Goal: Transaction & Acquisition: Purchase product/service

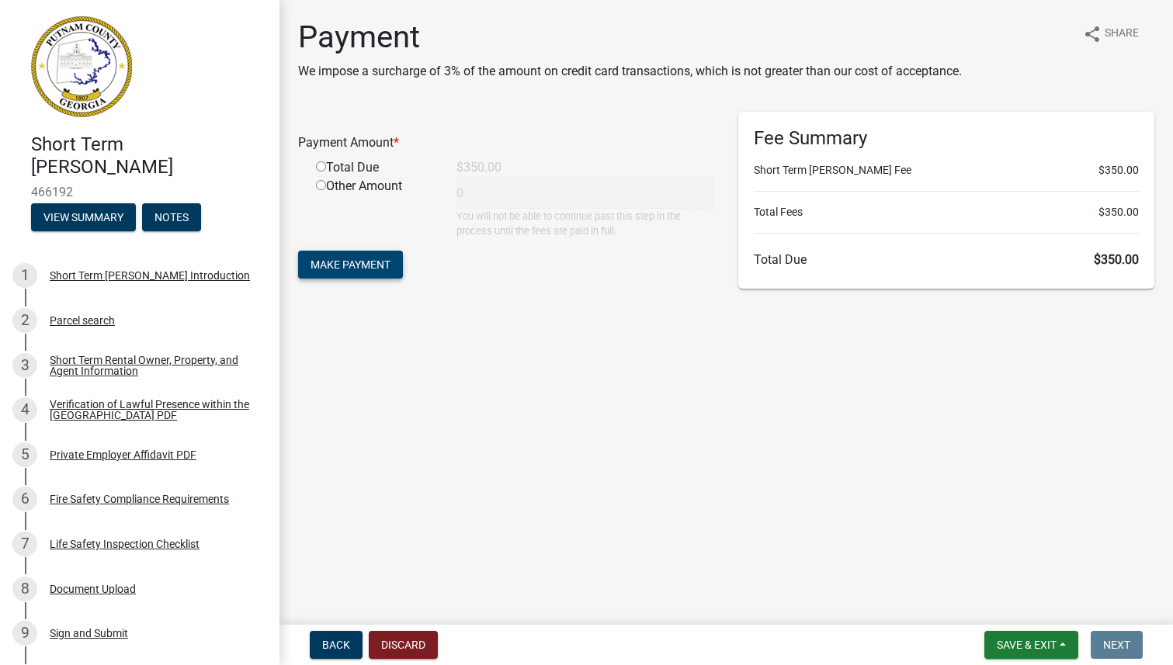
click at [350, 269] on span "Make Payment" at bounding box center [351, 265] width 80 height 12
click at [324, 188] on input "radio" at bounding box center [321, 185] width 10 height 10
radio input "true"
type input "350"
click at [345, 263] on span "Make Payment" at bounding box center [351, 265] width 80 height 12
